Goal: Information Seeking & Learning: Stay updated

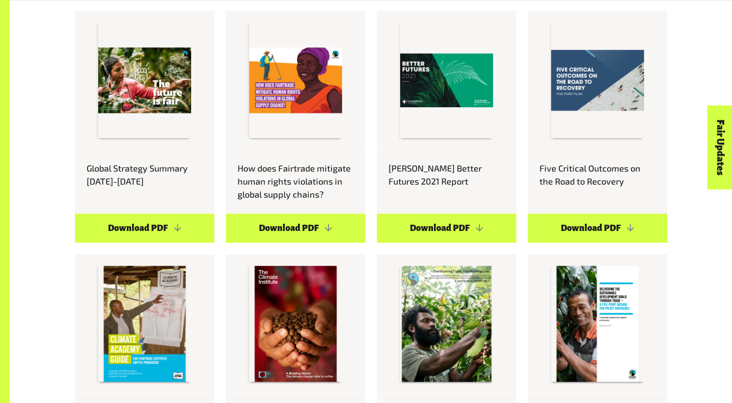
scroll to position [998, 0]
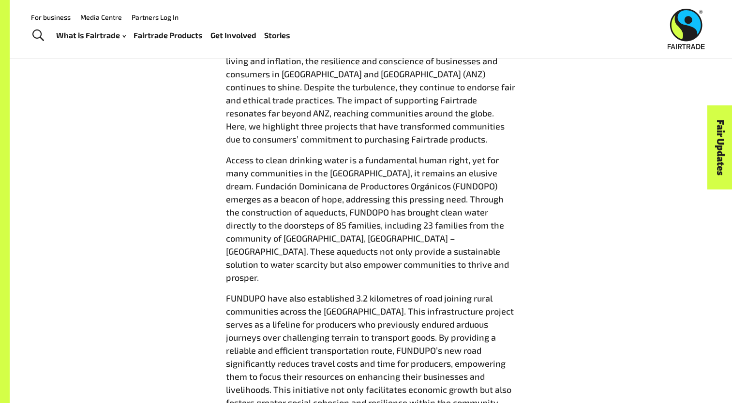
scroll to position [363, 0]
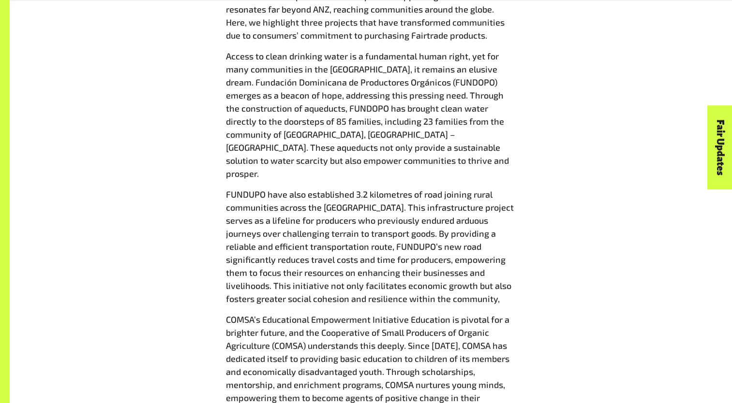
scroll to position [635, 0]
